Goal: Find specific page/section: Find specific page/section

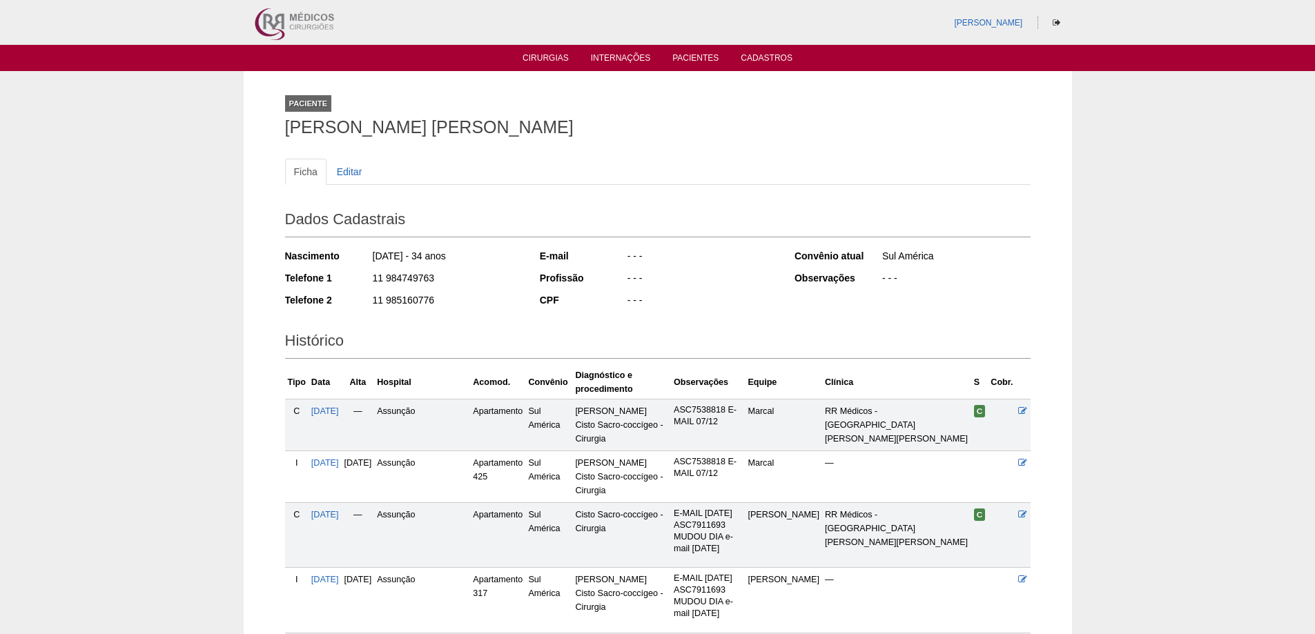
drag, startPoint x: 522, startPoint y: 61, endPoint x: 356, endPoint y: 4, distance: 175.0
click at [522, 59] on li "Cirurgias" at bounding box center [546, 57] width 66 height 11
click at [542, 55] on link "Cirurgias" at bounding box center [545, 59] width 46 height 12
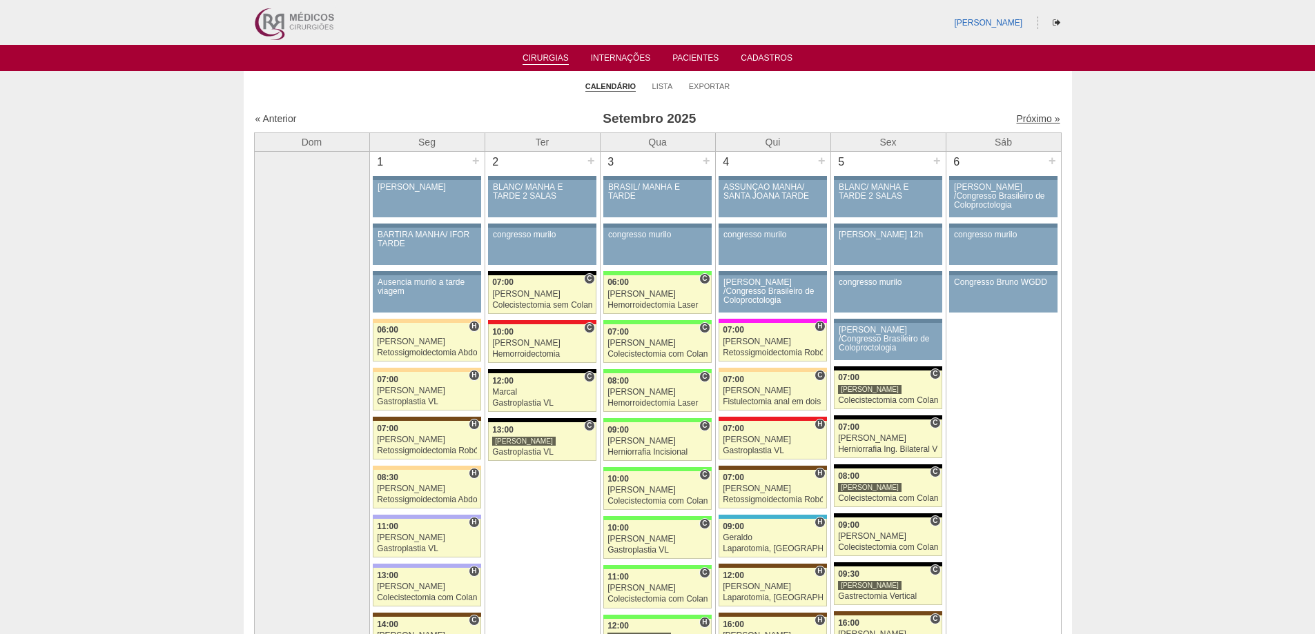
click at [1029, 117] on link "Próximo »" at bounding box center [1037, 118] width 43 height 11
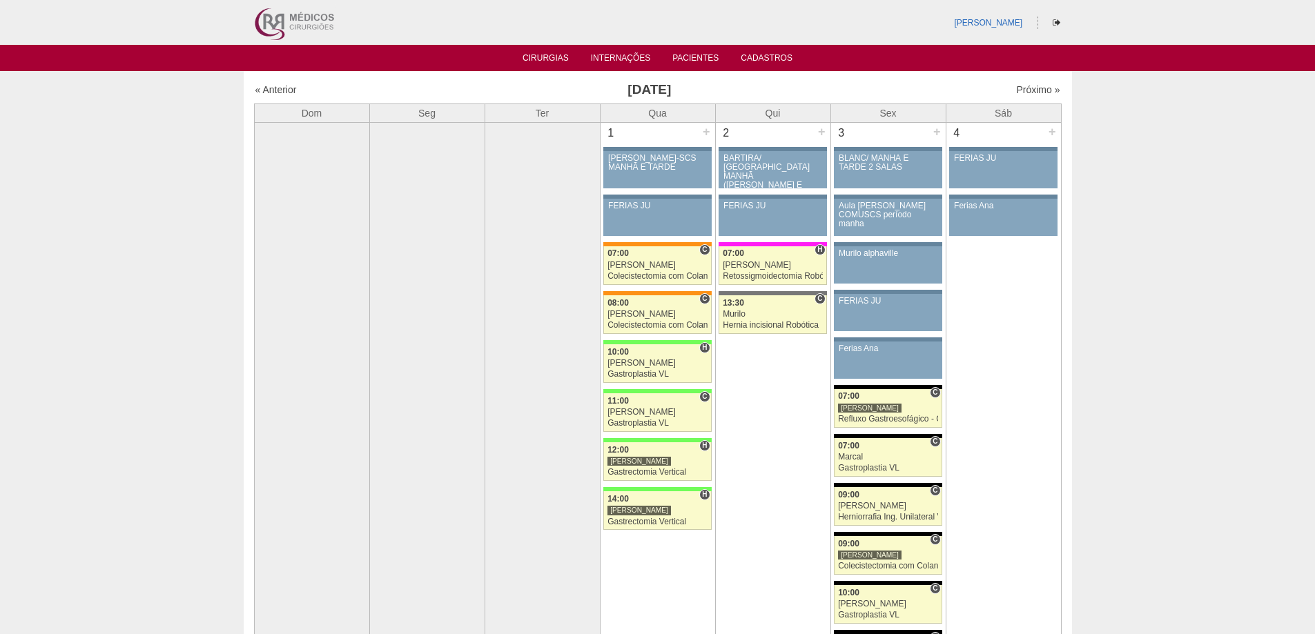
click at [271, 26] on img at bounding box center [294, 22] width 86 height 45
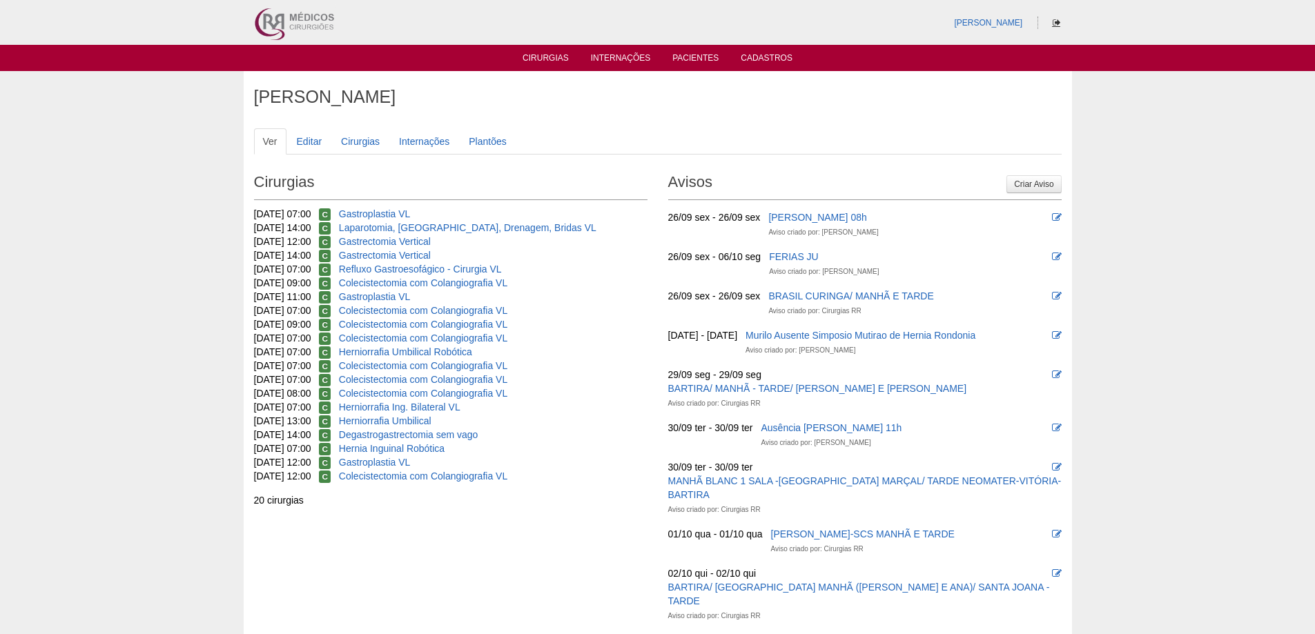
click at [1053, 21] on icon at bounding box center [1057, 23] width 8 height 8
